Goal: Task Accomplishment & Management: Manage account settings

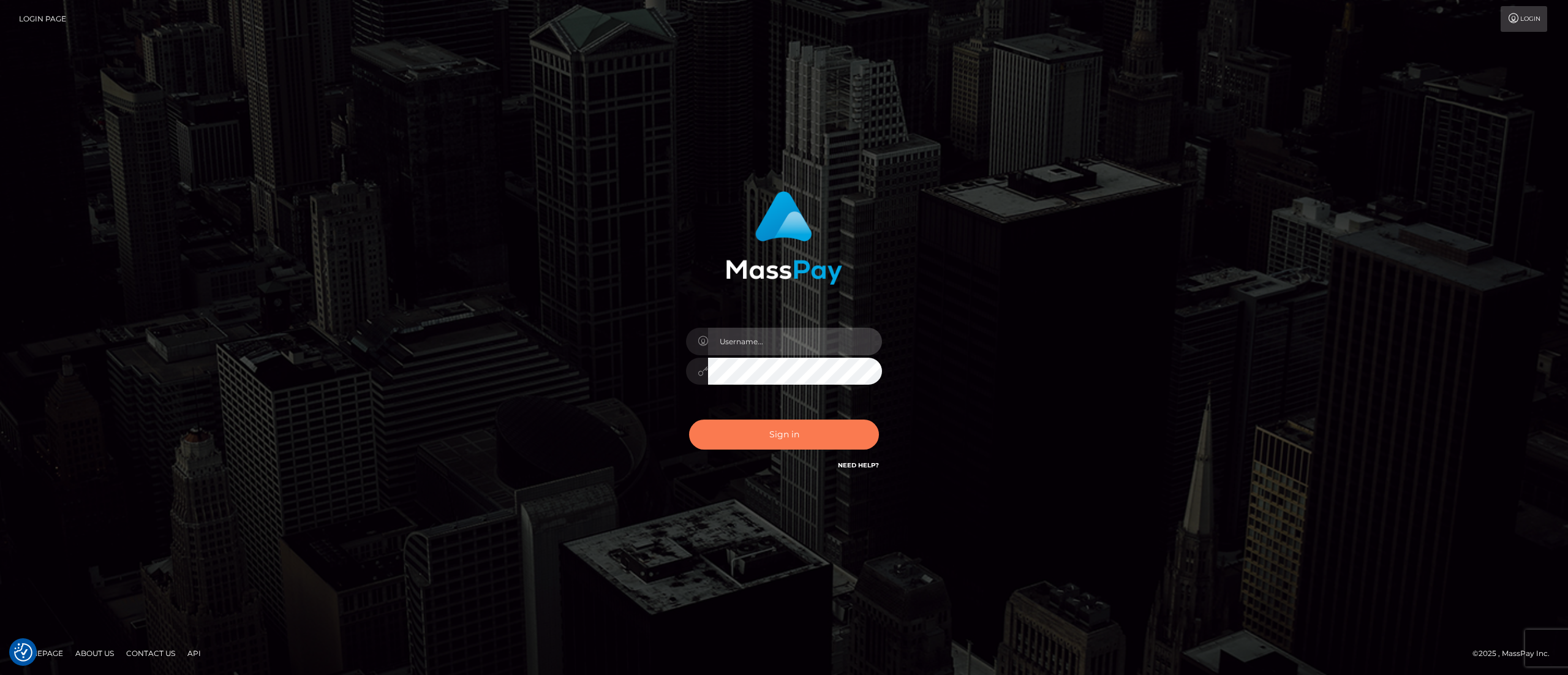
type input "alexandra.barbu"
click at [776, 439] on button "Sign in" at bounding box center [784, 434] width 190 height 30
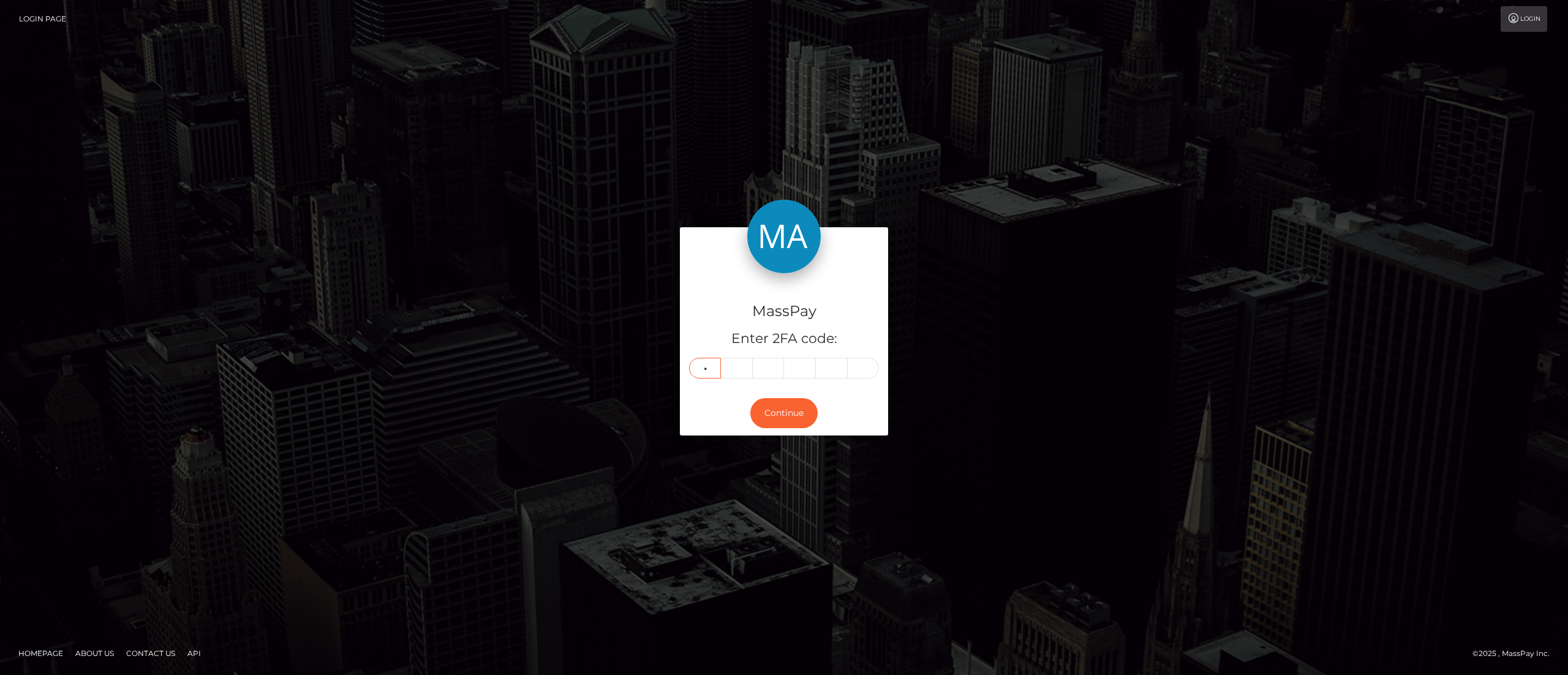
type input "0"
type input "3"
type input "0"
type input "1"
type input "7"
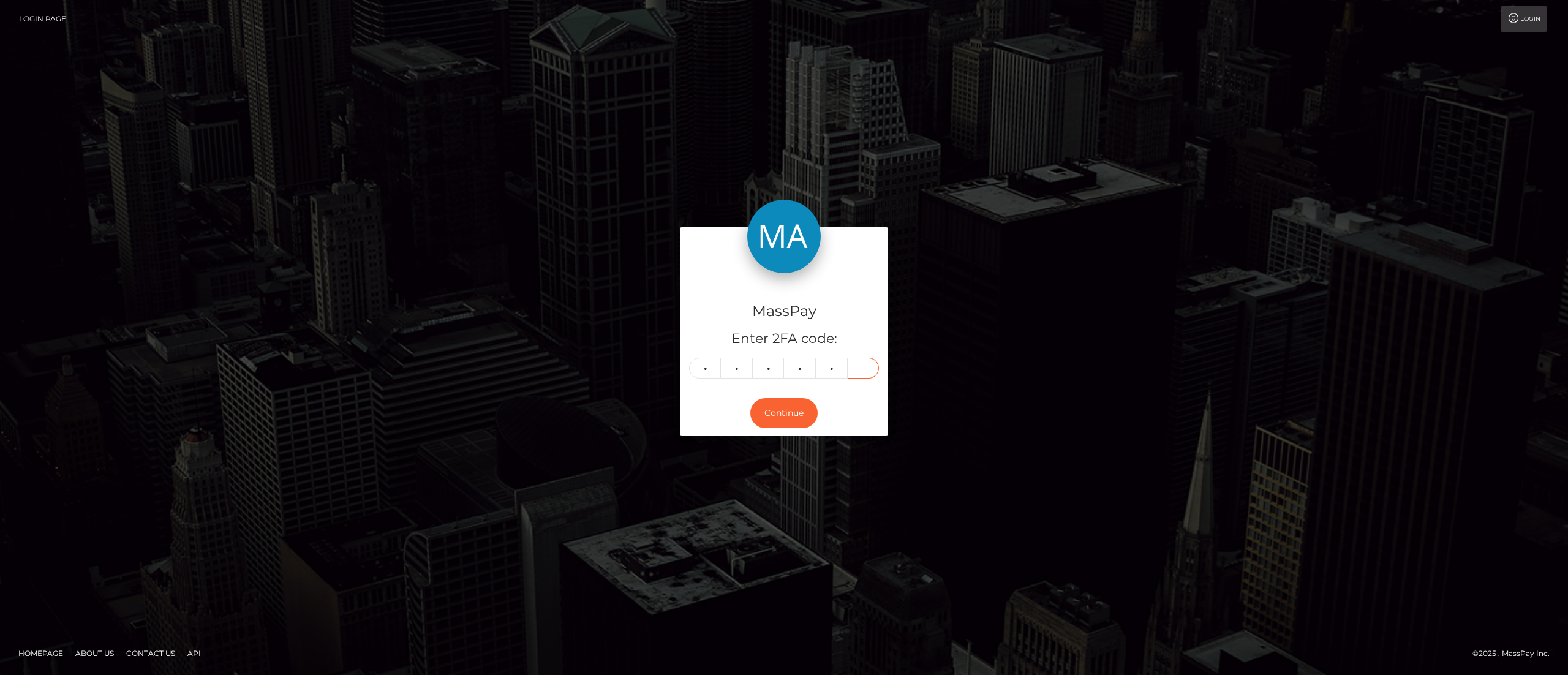
type input "3"
